Goal: Browse casually: Explore the website without a specific task or goal

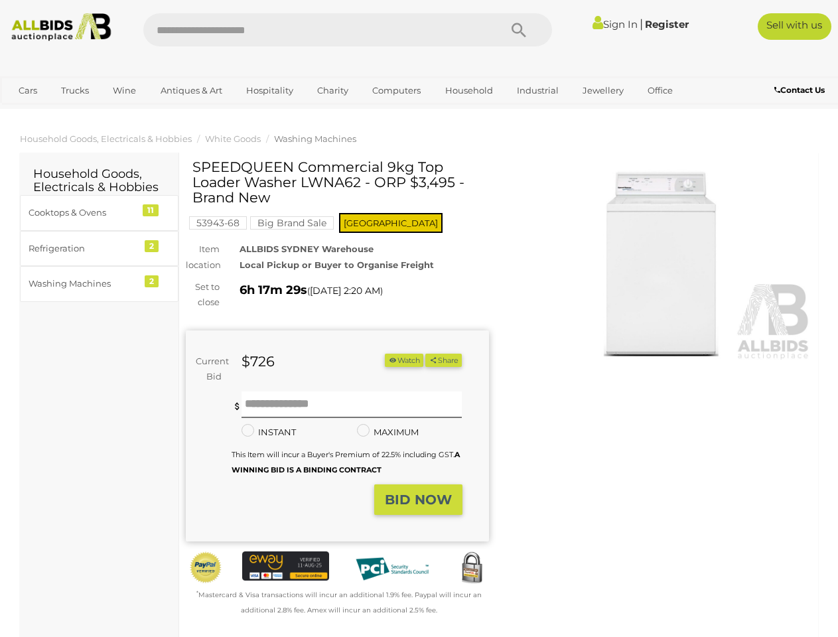
click at [418, 318] on div "SPEEDQUEEN Commercial 9kg Top Loader Washer LWNA62 - ORP $3,495 - Brand New 539…" at bounding box center [337, 388] width 303 height 458
click at [519, 30] on icon "Search" at bounding box center [518, 31] width 15 height 20
click at [28, 90] on link "Cars" at bounding box center [28, 91] width 36 height 22
click at [75, 90] on link "Trucks" at bounding box center [74, 91] width 45 height 22
click at [124, 90] on link "Wine" at bounding box center [124, 91] width 40 height 22
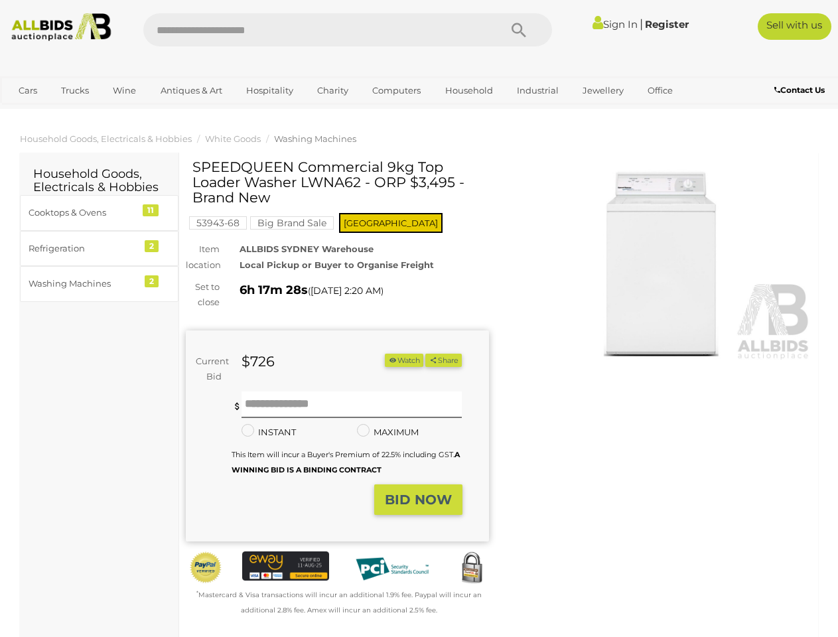
click at [190, 90] on link "Antiques & Art" at bounding box center [191, 91] width 79 height 22
click at [269, 90] on link "Hospitality" at bounding box center [269, 91] width 64 height 22
click at [332, 90] on link "Charity" at bounding box center [332, 91] width 48 height 22
click at [395, 90] on link "Computers" at bounding box center [396, 91] width 66 height 22
click at [467, 90] on link "Household" at bounding box center [468, 91] width 65 height 22
